Goal: Task Accomplishment & Management: Complete application form

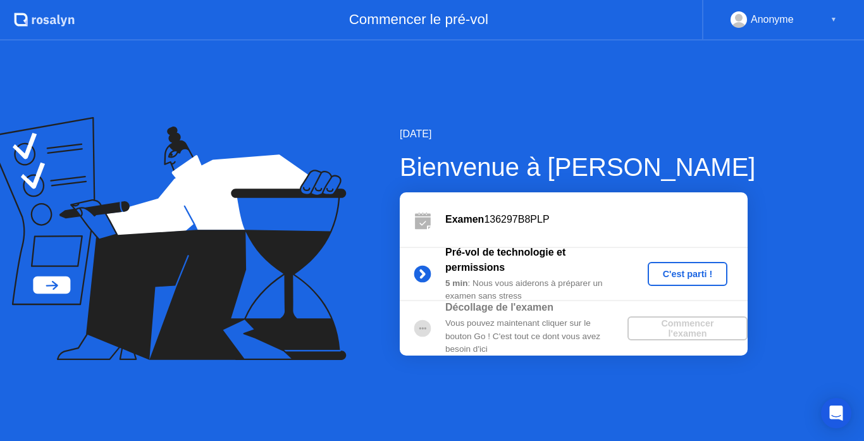
click at [668, 279] on div "C'est parti !" at bounding box center [688, 274] width 70 height 10
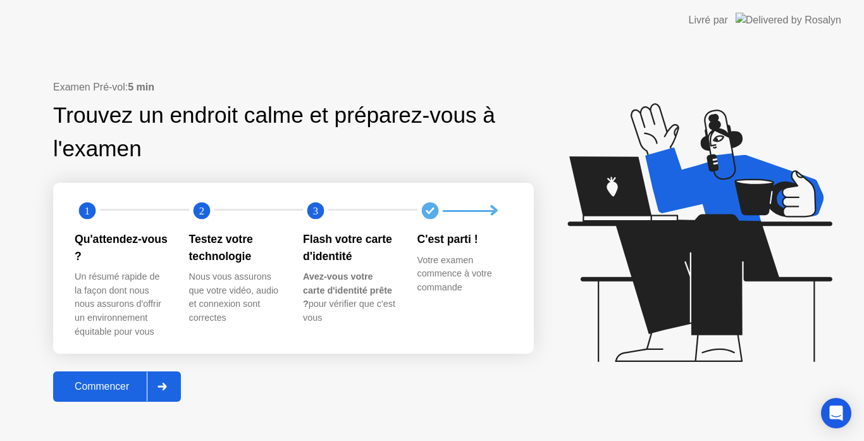
click at [108, 384] on div "Commencer" at bounding box center [102, 386] width 90 height 11
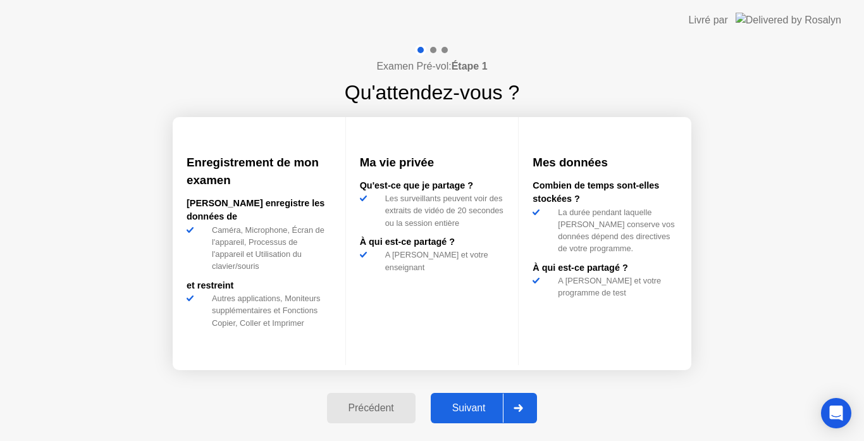
click at [453, 407] on div "Suivant" at bounding box center [469, 407] width 69 height 11
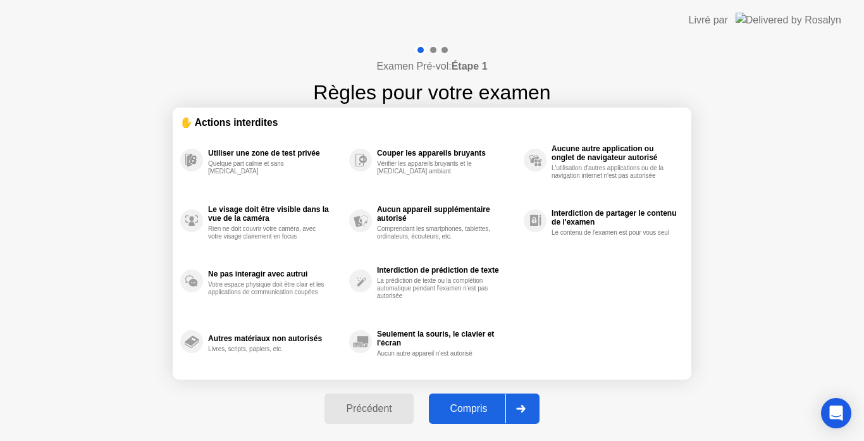
click at [453, 407] on div "Compris" at bounding box center [469, 408] width 73 height 11
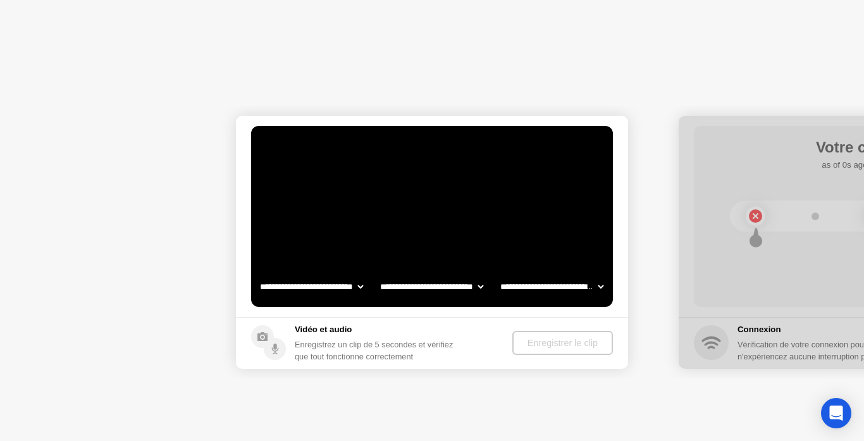
select select "**********"
select select "*******"
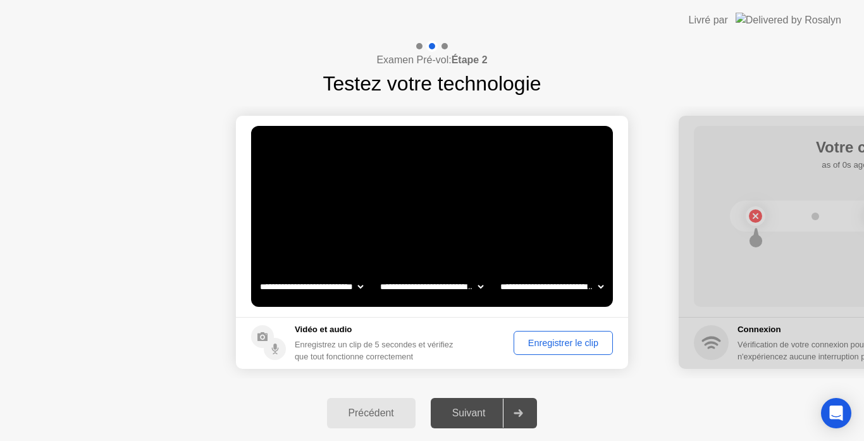
click at [453, 407] on div "Suivant" at bounding box center [469, 412] width 69 height 11
click at [568, 348] on div "Enregistrer le clip" at bounding box center [563, 343] width 90 height 10
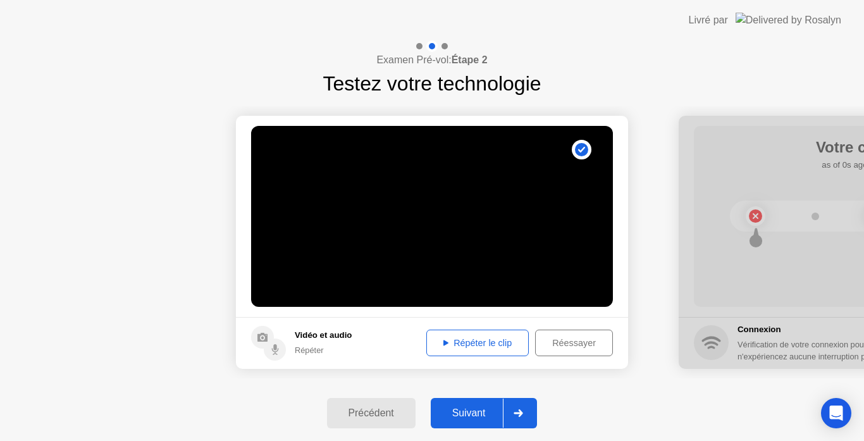
click at [473, 340] on div "Répéter le clip" at bounding box center [478, 343] width 94 height 10
click at [469, 401] on button "Suivant" at bounding box center [484, 413] width 107 height 30
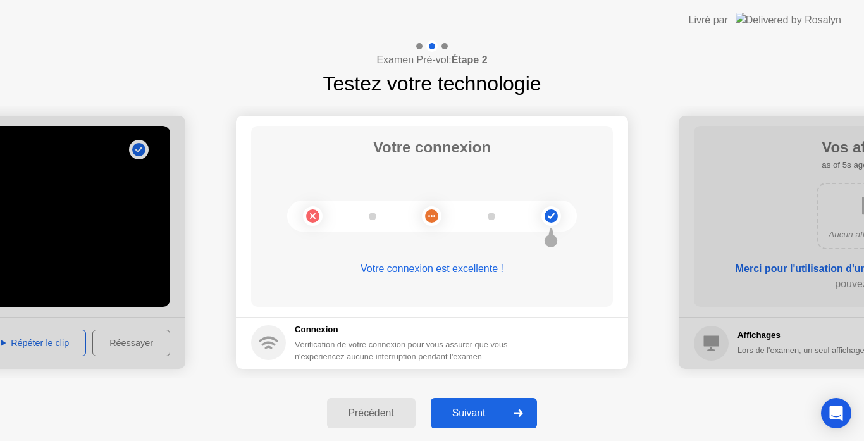
click at [468, 416] on div "Suivant" at bounding box center [469, 412] width 69 height 11
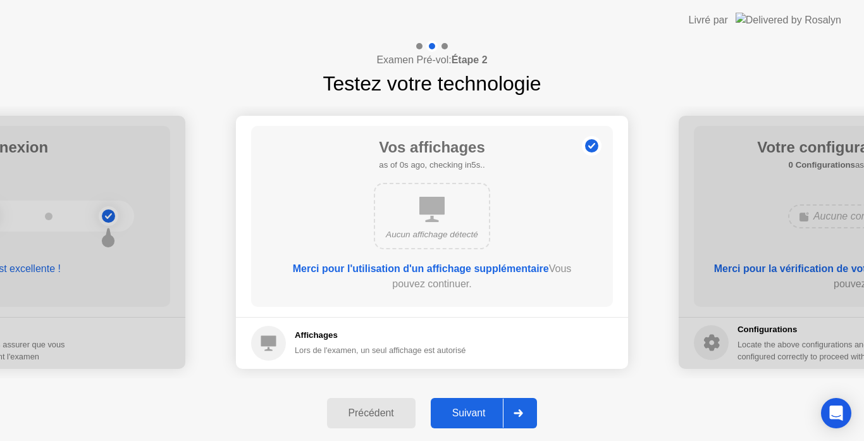
click at [468, 416] on div "Suivant" at bounding box center [469, 412] width 69 height 11
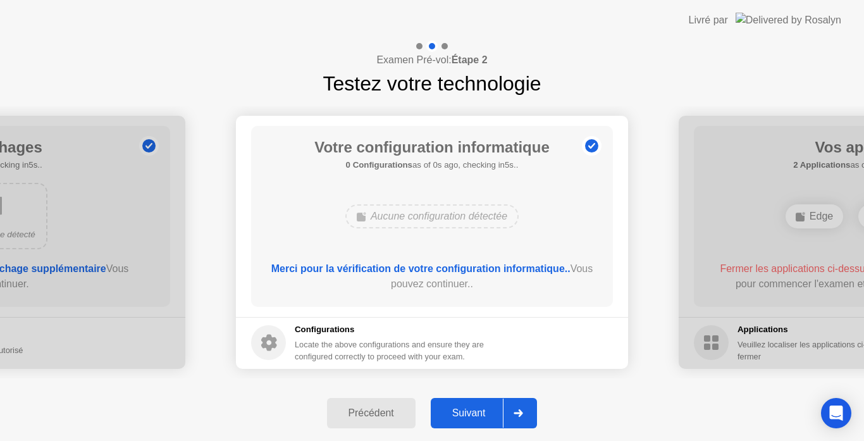
click at [468, 416] on div "Suivant" at bounding box center [469, 412] width 69 height 11
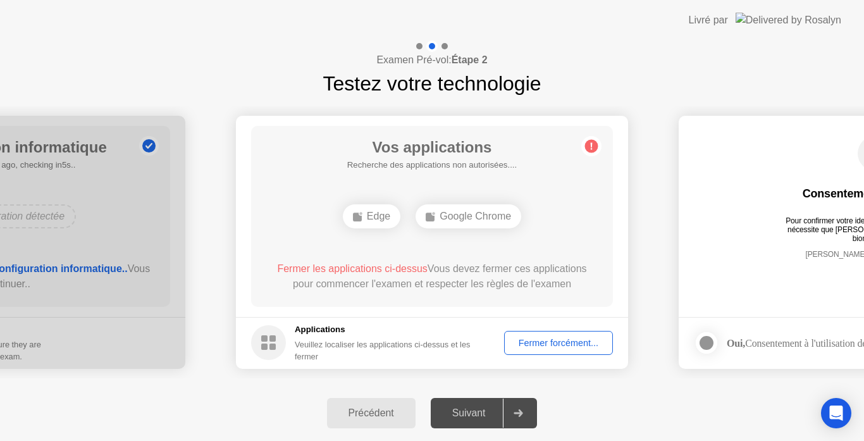
click at [547, 338] on div "Fermer forcément..." at bounding box center [559, 343] width 100 height 10
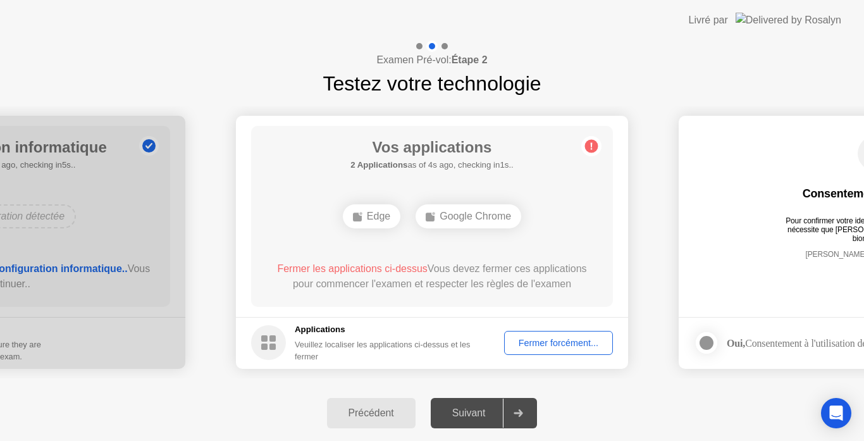
click at [557, 348] on div "Fermer forcément..." at bounding box center [559, 343] width 100 height 10
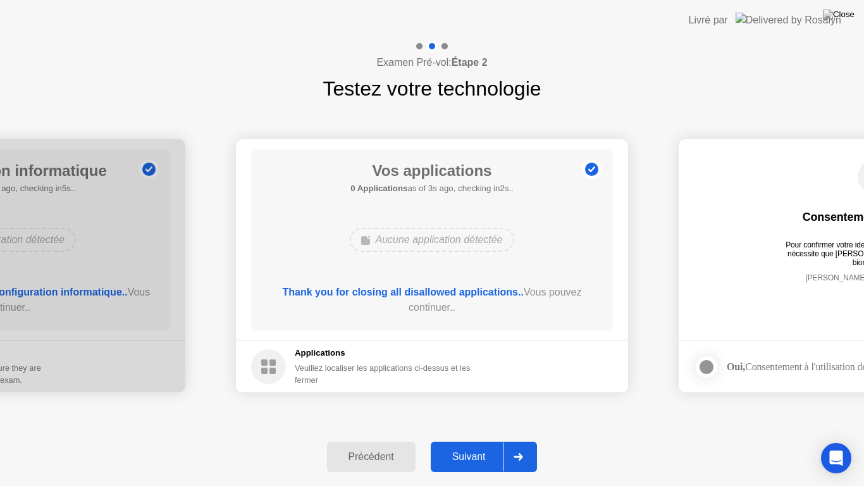
click at [479, 440] on div "Suivant" at bounding box center [469, 456] width 69 height 11
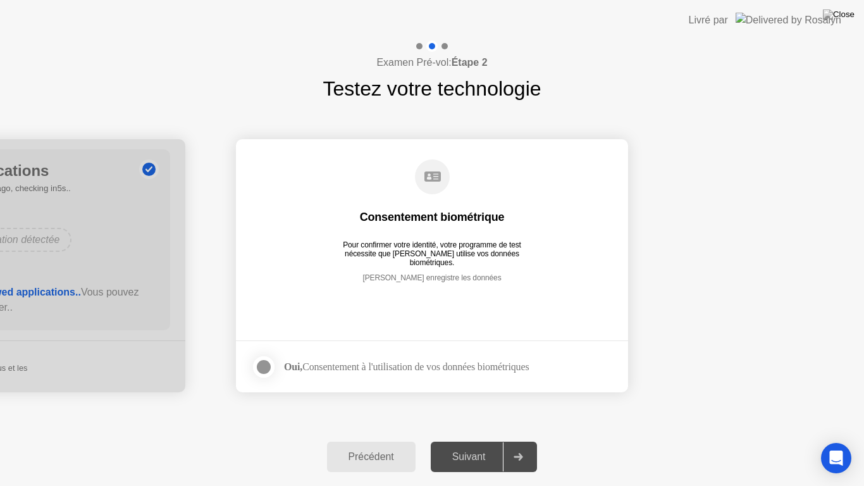
click at [262, 368] on div at bounding box center [263, 366] width 15 height 15
click at [466, 440] on div "Suivant" at bounding box center [469, 456] width 69 height 11
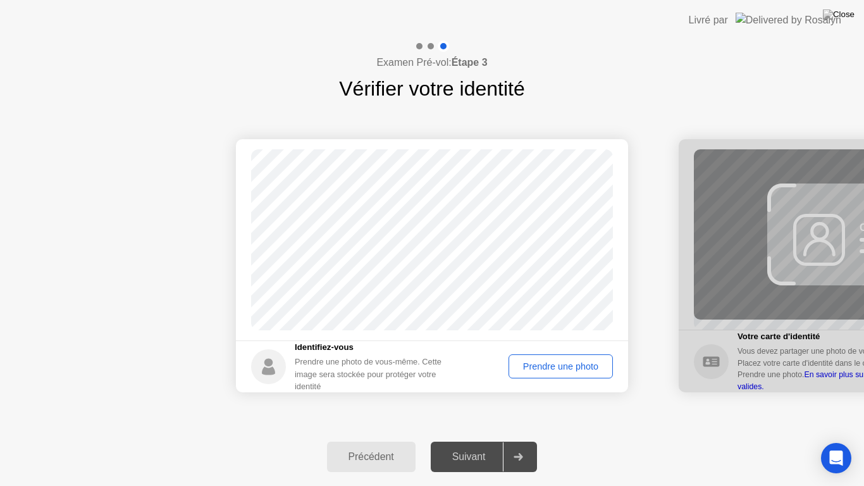
click at [565, 369] on div "Prendre une photo" at bounding box center [561, 366] width 96 height 10
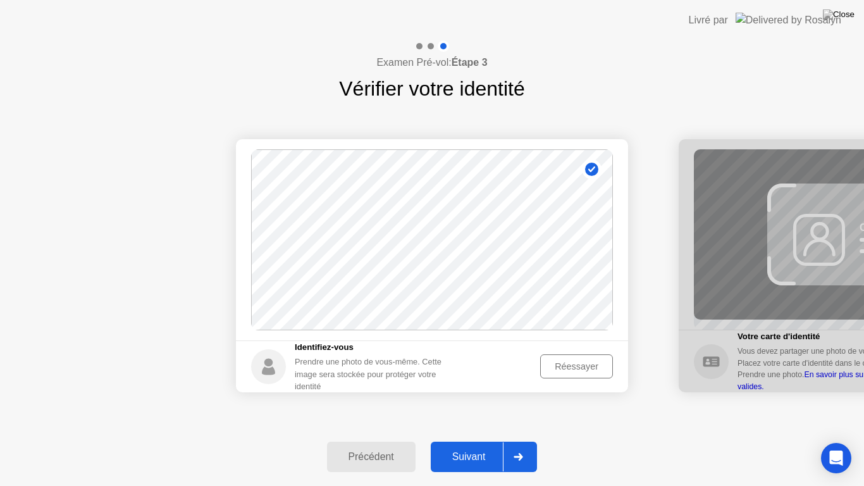
click at [565, 369] on div "Réessayer" at bounding box center [577, 366] width 64 height 10
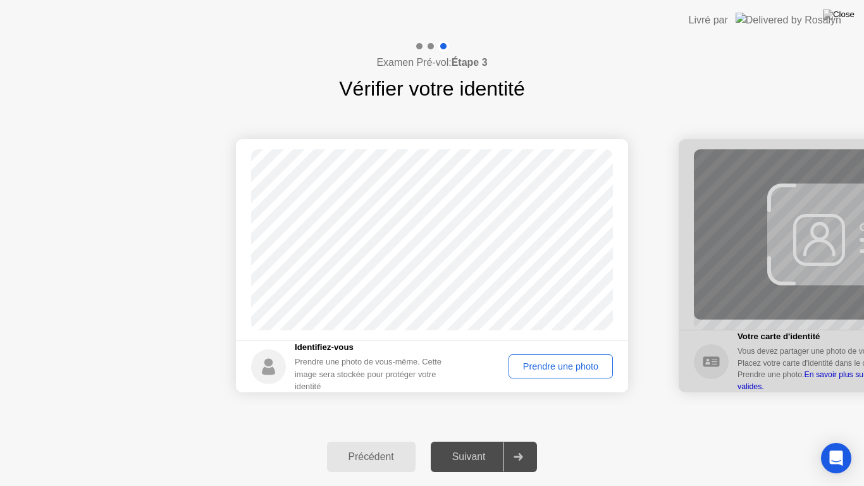
click at [565, 369] on div "Prendre une photo" at bounding box center [561, 366] width 96 height 10
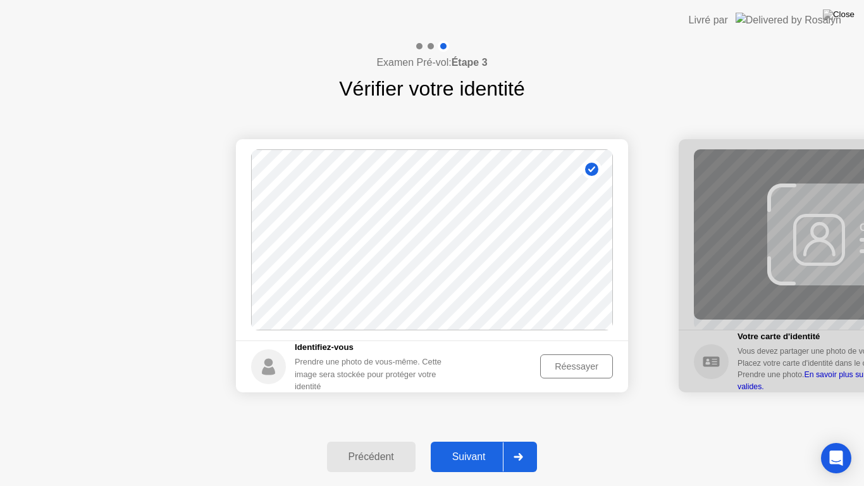
click at [475, 440] on div "Suivant" at bounding box center [469, 456] width 69 height 11
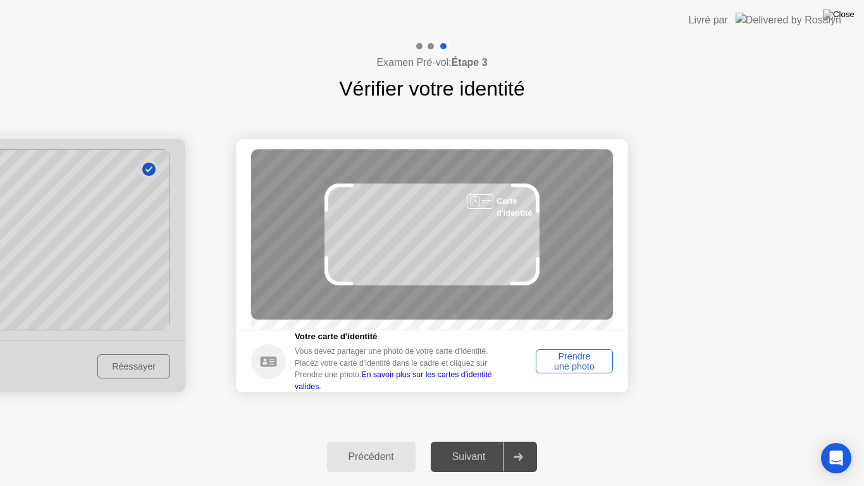
click at [475, 440] on div "Suivant" at bounding box center [469, 456] width 69 height 11
click at [562, 368] on div "Prendre une photo" at bounding box center [574, 361] width 68 height 20
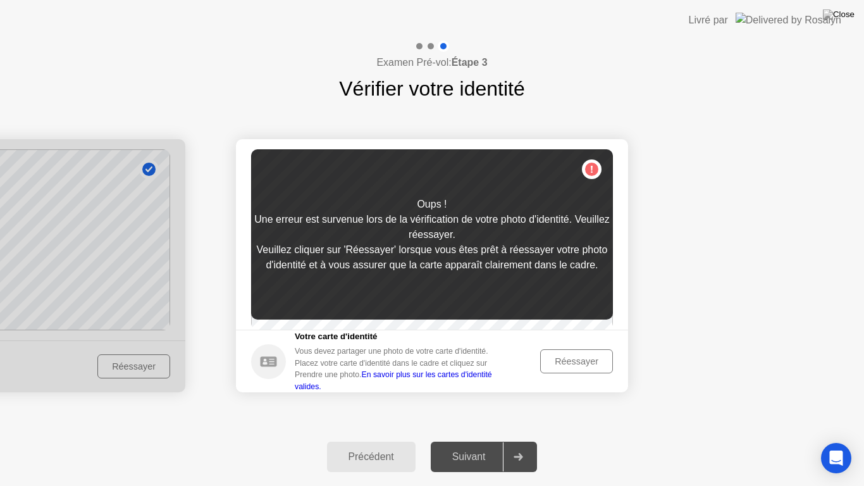
click at [562, 366] on div "Réessayer" at bounding box center [577, 361] width 64 height 10
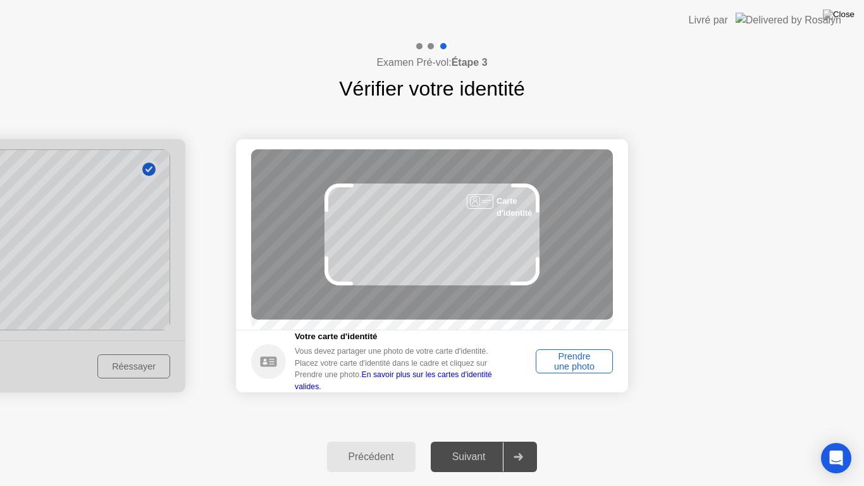
click at [562, 368] on div "Prendre une photo" at bounding box center [574, 361] width 68 height 20
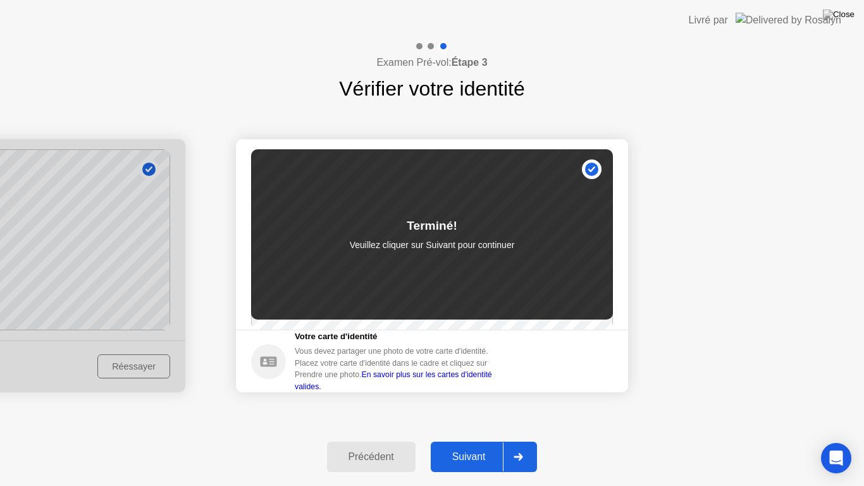
click at [473, 440] on div "Suivant" at bounding box center [469, 456] width 69 height 11
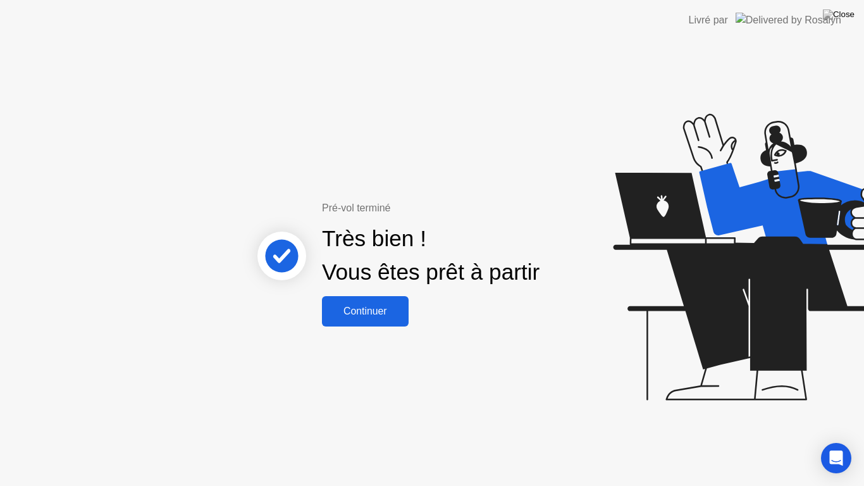
click at [372, 317] on div "Continuer" at bounding box center [365, 311] width 79 height 11
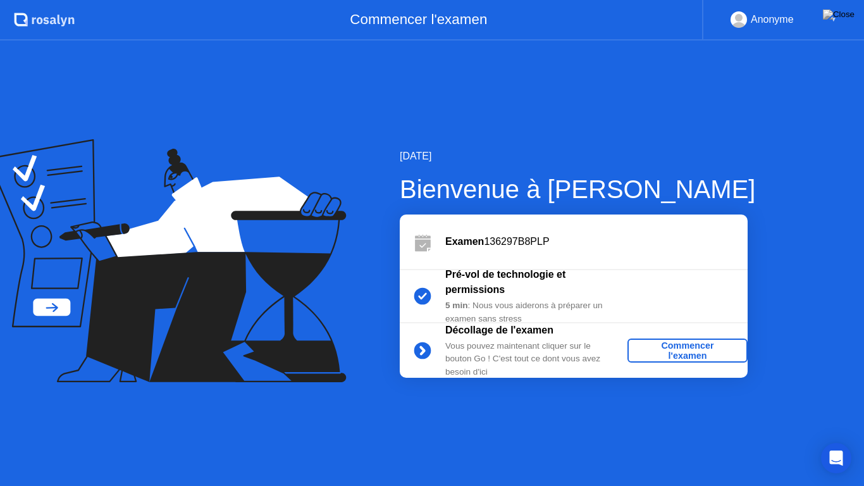
click at [667, 349] on div "Commencer l'examen" at bounding box center [688, 350] width 110 height 20
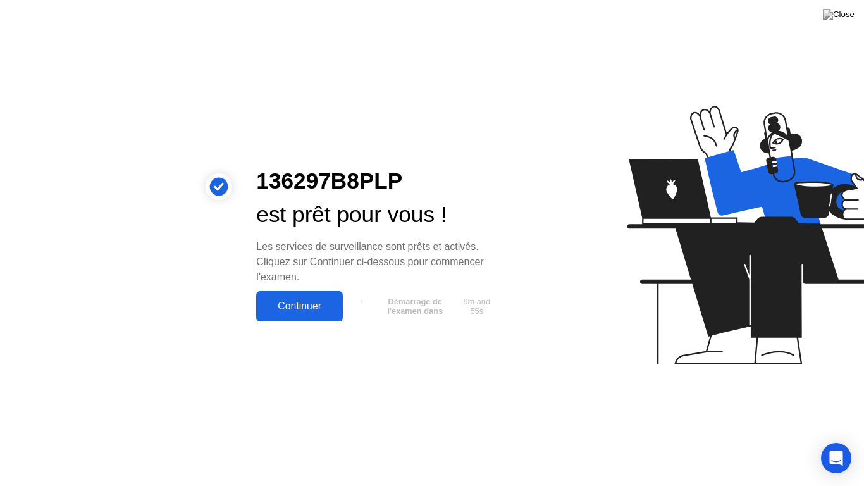
click at [289, 311] on div "Continuer" at bounding box center [299, 306] width 79 height 11
